Goal: Find specific page/section: Find specific page/section

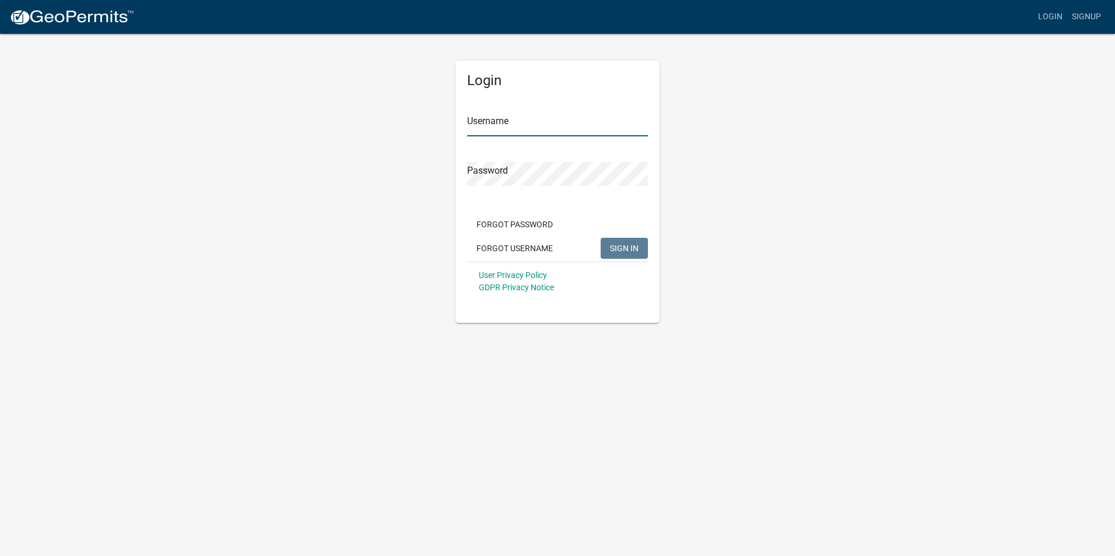
type input "GMgonja"
click at [617, 249] on span "SIGN IN" at bounding box center [624, 247] width 29 height 9
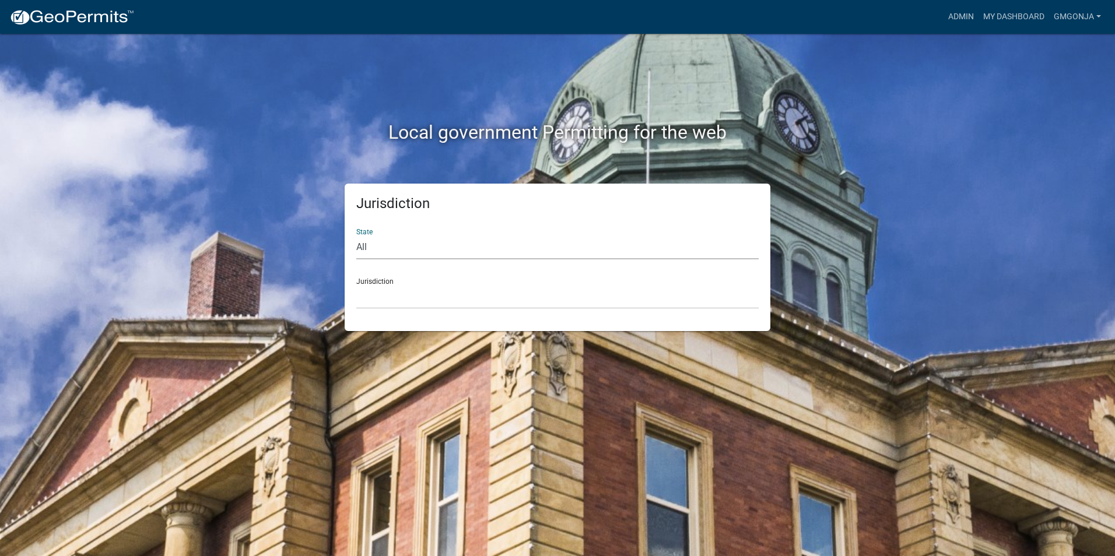
click at [362, 251] on select "All [US_STATE] [US_STATE] [US_STATE] [US_STATE] [US_STATE] [US_STATE] [US_STATE…" at bounding box center [557, 247] width 402 height 24
select select "[US_STATE]"
click at [356, 235] on select "All [US_STATE] [US_STATE] [US_STATE] [US_STATE] [US_STATE] [US_STATE] [US_STATE…" at bounding box center [557, 247] width 402 height 24
click at [378, 279] on div "Jurisdiction [GEOGRAPHIC_DATA], [US_STATE] [GEOGRAPHIC_DATA], [US_STATE] [GEOGR…" at bounding box center [557, 289] width 402 height 40
click at [372, 304] on select "[GEOGRAPHIC_DATA], [US_STATE] [GEOGRAPHIC_DATA], [US_STATE] [GEOGRAPHIC_DATA], …" at bounding box center [557, 297] width 402 height 24
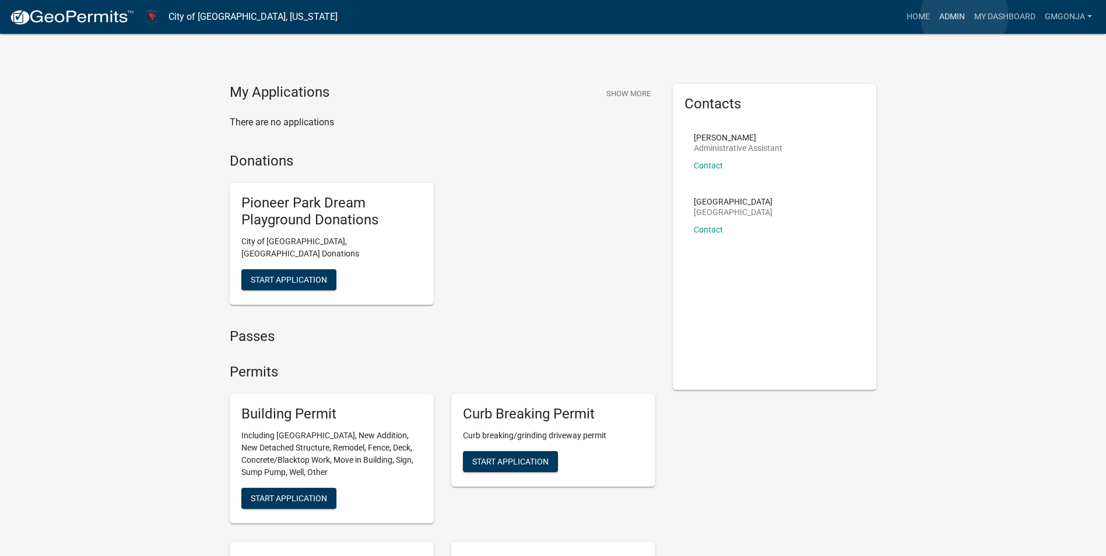
click at [964, 15] on link "Admin" at bounding box center [951, 17] width 35 height 22
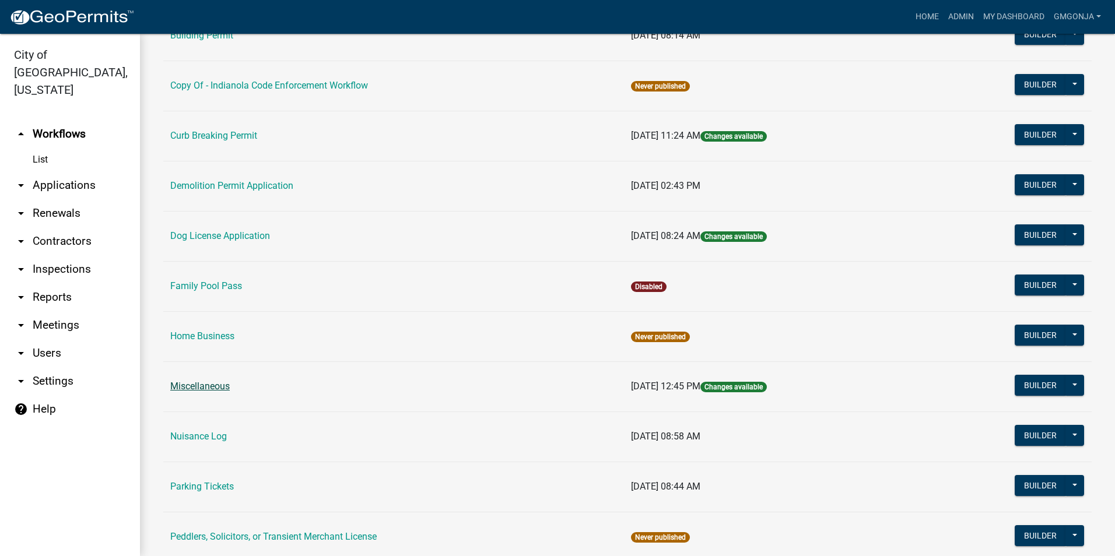
scroll to position [350, 0]
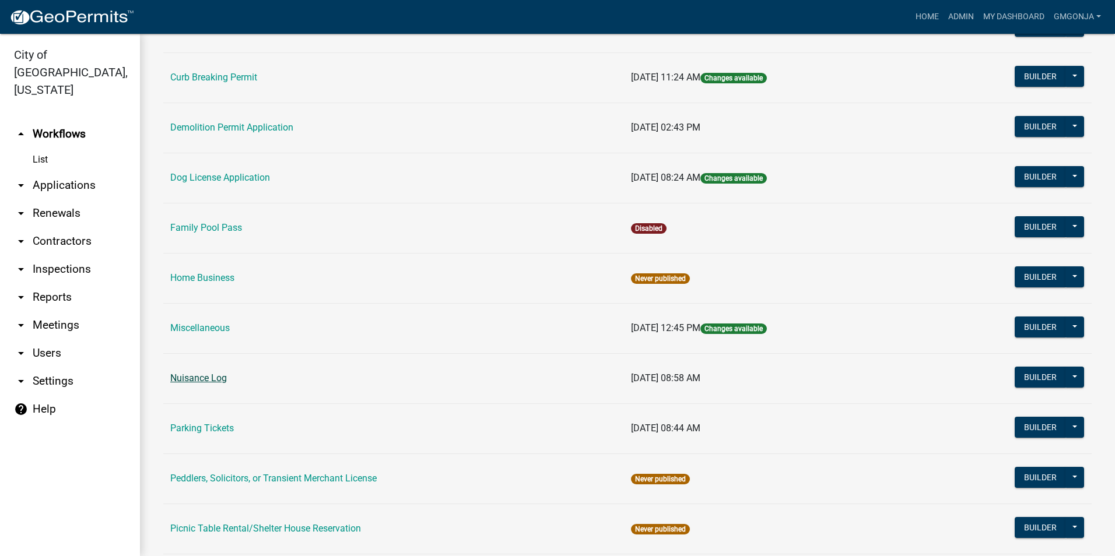
click at [215, 381] on link "Nuisance Log" at bounding box center [198, 377] width 57 height 11
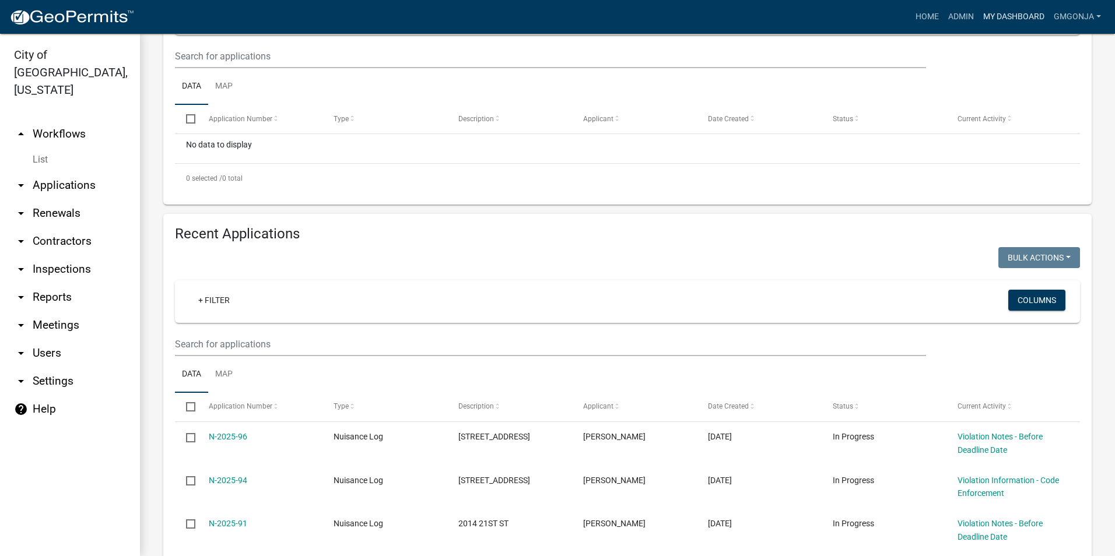
scroll to position [175, 0]
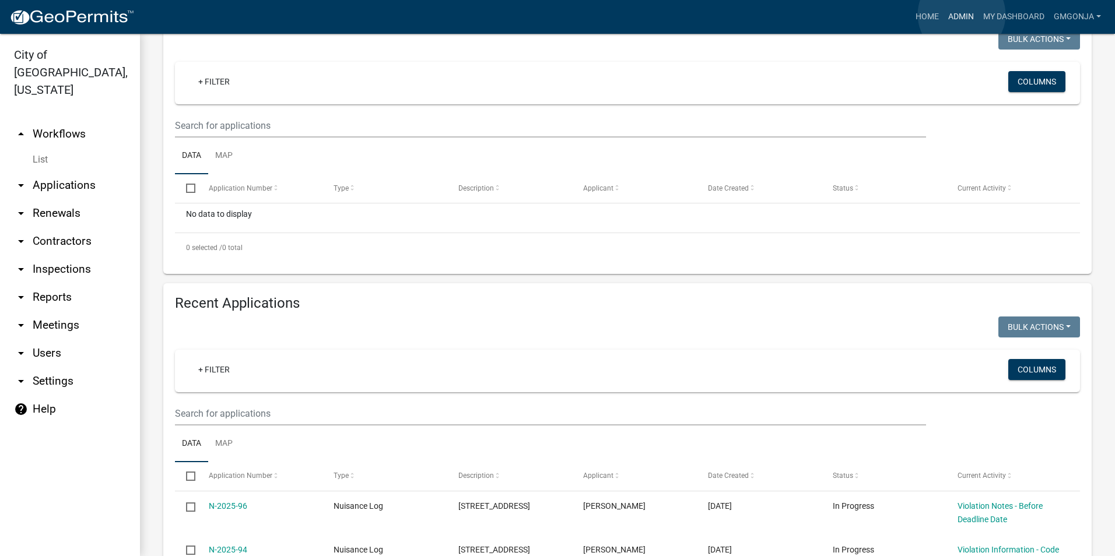
click at [961, 15] on link "Admin" at bounding box center [960, 17] width 35 height 22
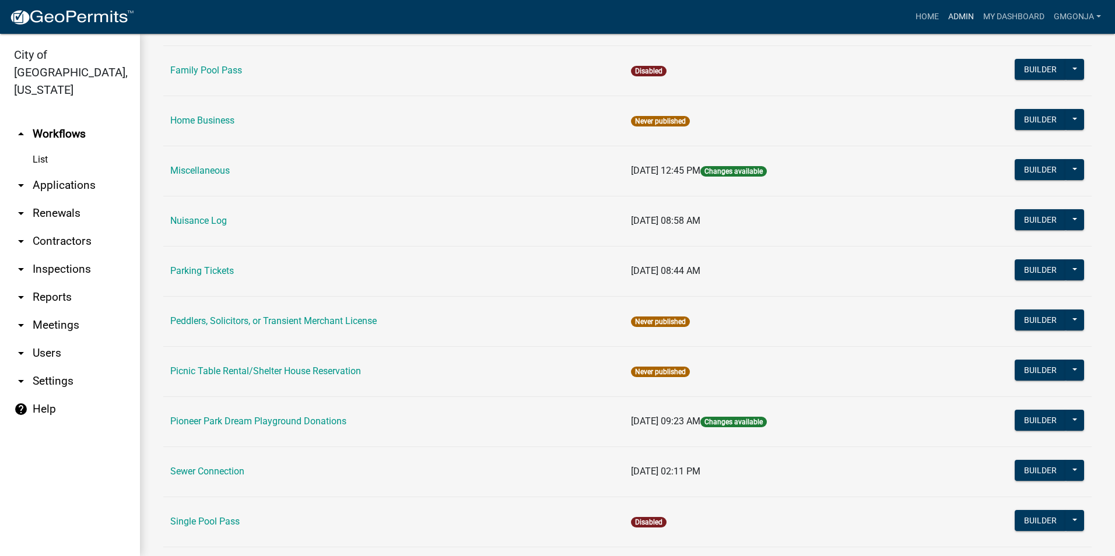
scroll to position [525, 0]
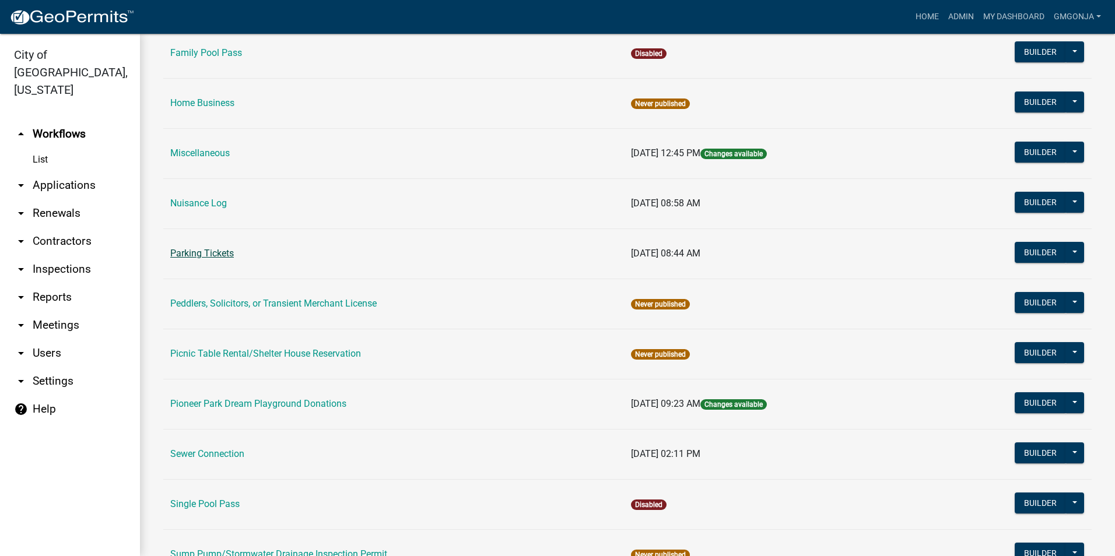
click at [195, 255] on link "Parking Tickets" at bounding box center [202, 253] width 64 height 11
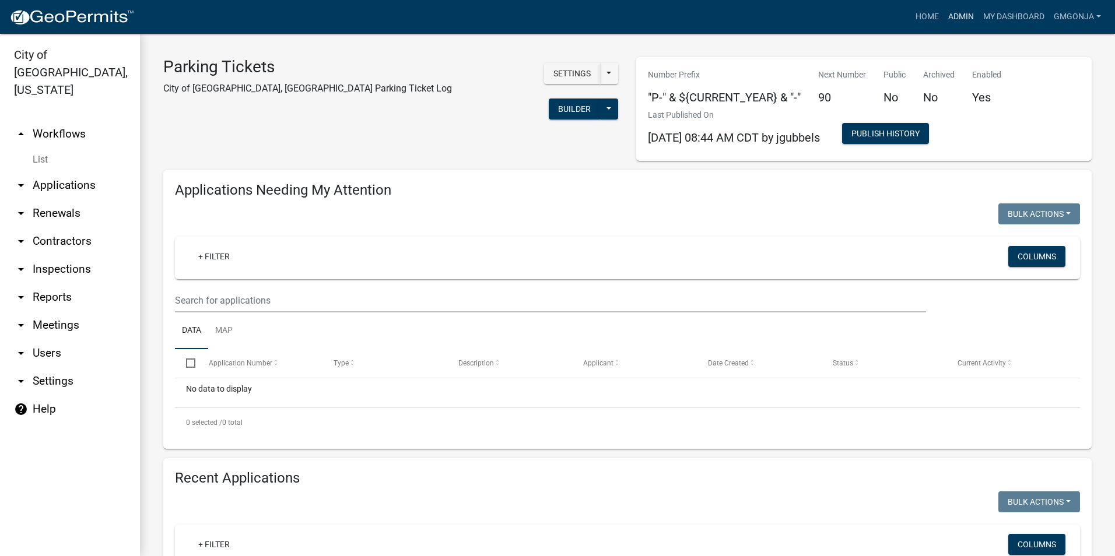
click at [950, 18] on link "Admin" at bounding box center [960, 17] width 35 height 22
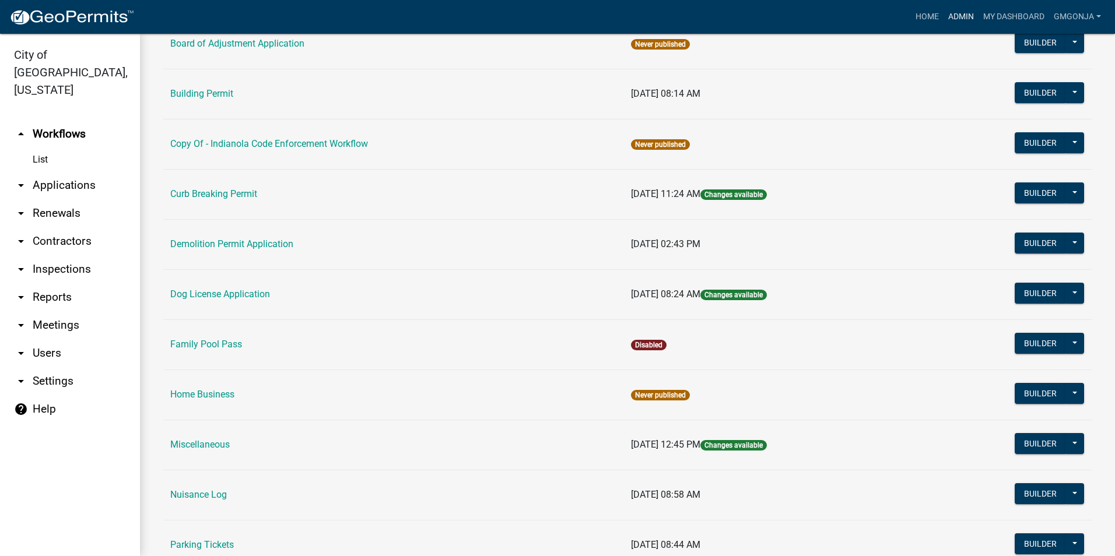
scroll to position [291, 0]
